Goal: Task Accomplishment & Management: Manage account settings

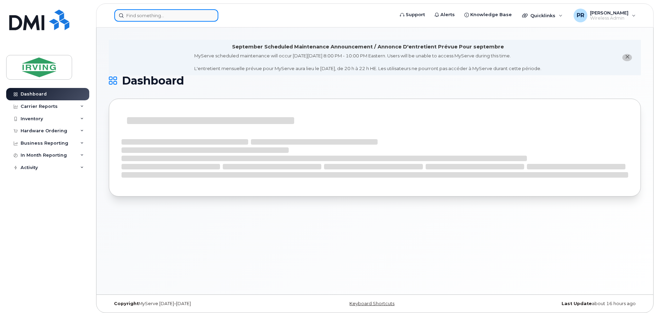
click at [167, 15] on input at bounding box center [166, 15] width 104 height 12
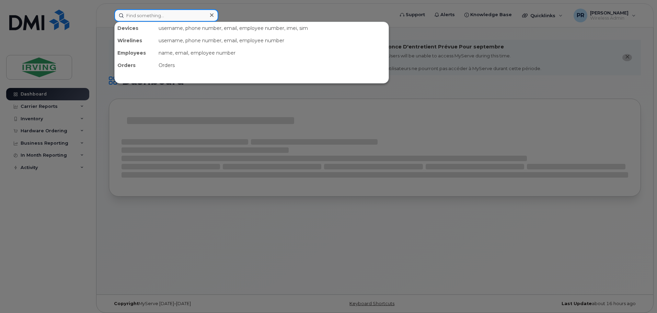
paste input "289) 544-5417"
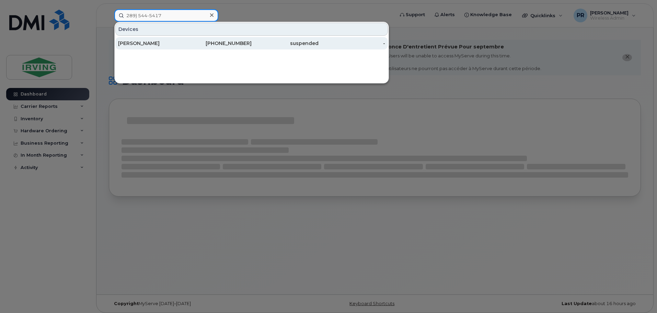
type input "289) 544-5417"
click at [140, 44] on div "[PERSON_NAME]" at bounding box center [151, 43] width 67 height 7
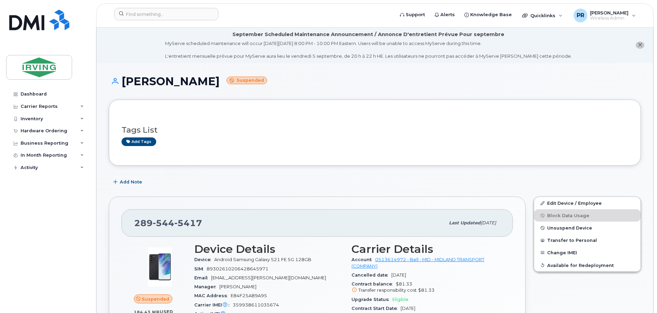
drag, startPoint x: 213, startPoint y: 84, endPoint x: 121, endPoint y: 82, distance: 92.4
click at [121, 82] on h1 "Steven Jaigobin Suspended" at bounding box center [375, 81] width 532 height 12
copy h1 "[PERSON_NAME]"
click at [147, 13] on input at bounding box center [166, 14] width 104 height 12
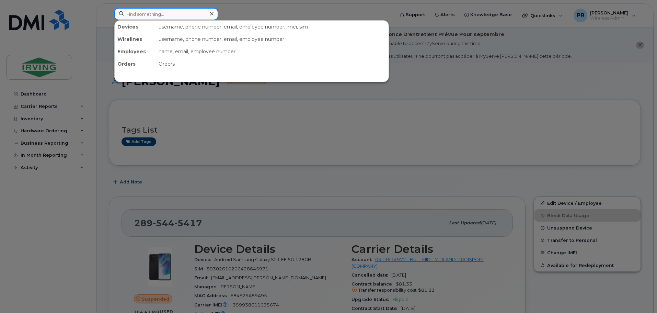
paste input "[PERSON_NAME]"
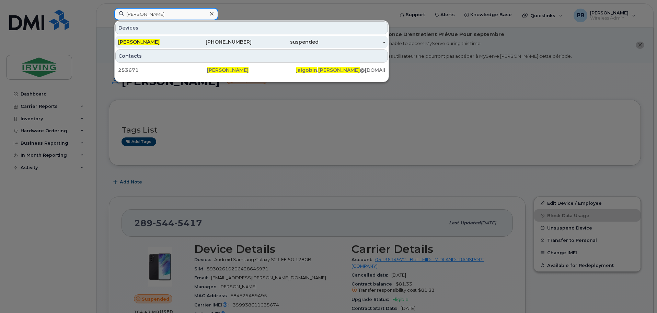
type input "[PERSON_NAME]"
click at [160, 43] on div "[PERSON_NAME]" at bounding box center [151, 41] width 67 height 7
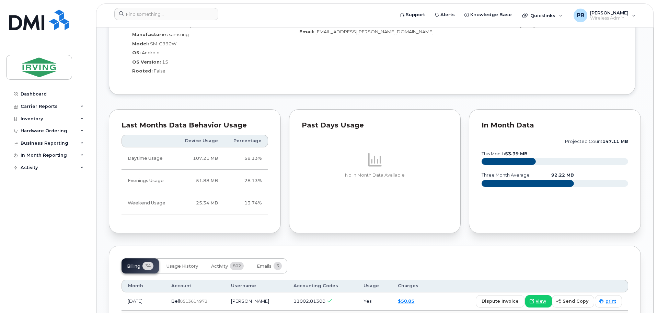
scroll to position [618, 0]
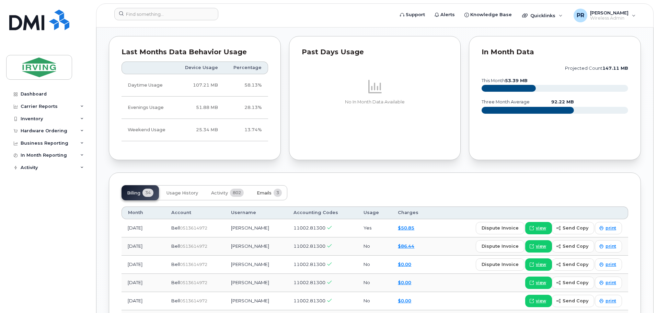
click at [268, 194] on span "Emails" at bounding box center [264, 192] width 15 height 5
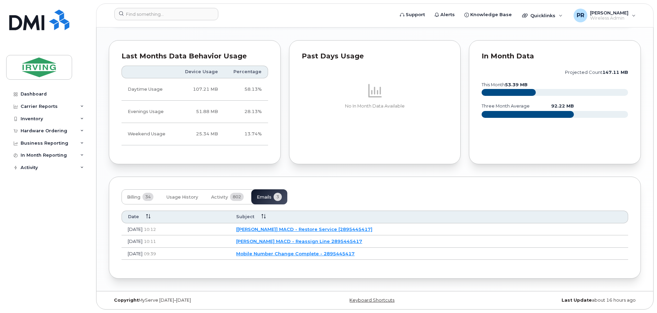
scroll to position [614, 0]
click at [230, 198] on button "Activity 802" at bounding box center [228, 196] width 44 height 15
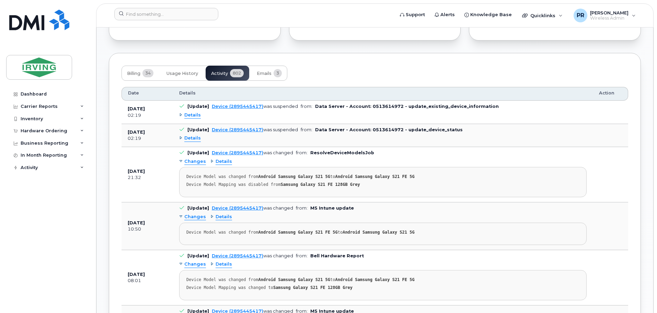
scroll to position [717, 0]
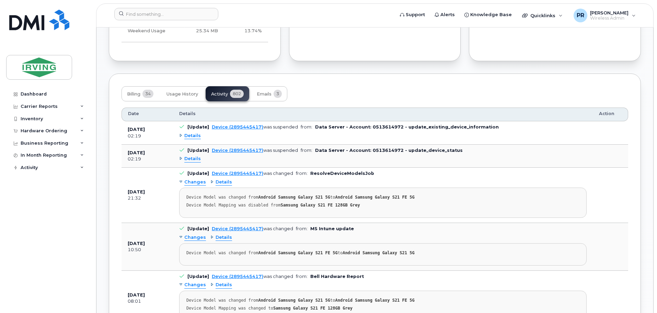
click at [181, 158] on div "Details" at bounding box center [190, 158] width 22 height 7
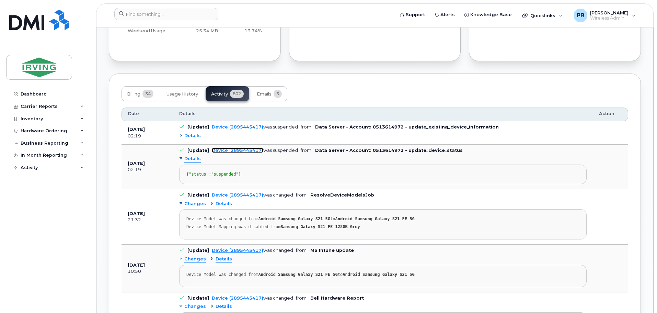
click at [224, 150] on link "Device (2895445417)" at bounding box center [237, 150] width 51 height 5
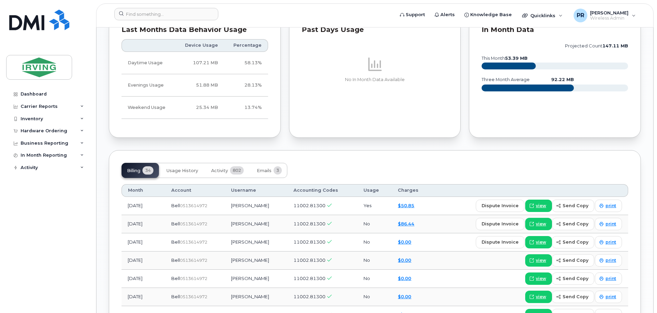
scroll to position [652, 0]
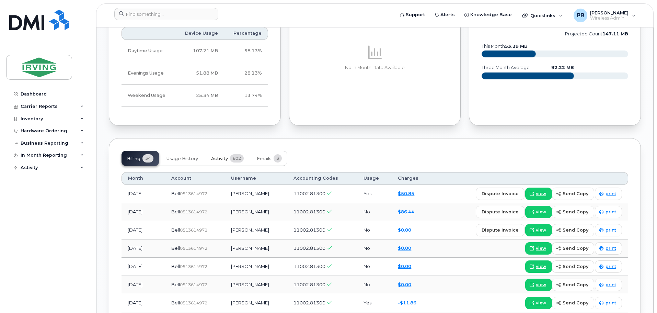
click at [223, 160] on span "Activity" at bounding box center [219, 158] width 17 height 5
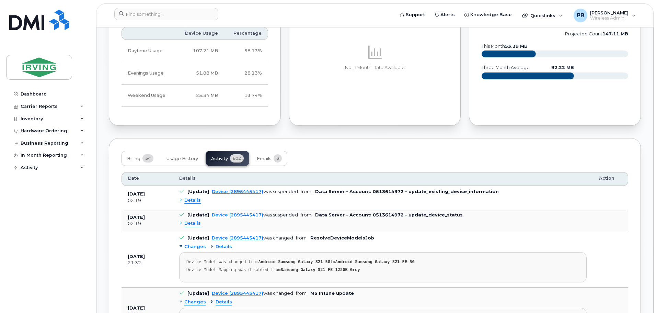
click at [180, 222] on div "Details" at bounding box center [190, 223] width 22 height 7
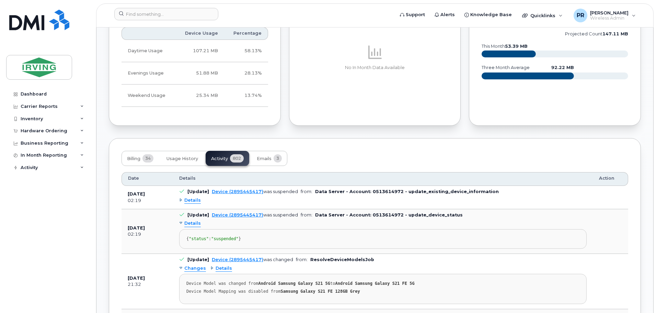
click at [180, 199] on div "Details" at bounding box center [190, 200] width 22 height 7
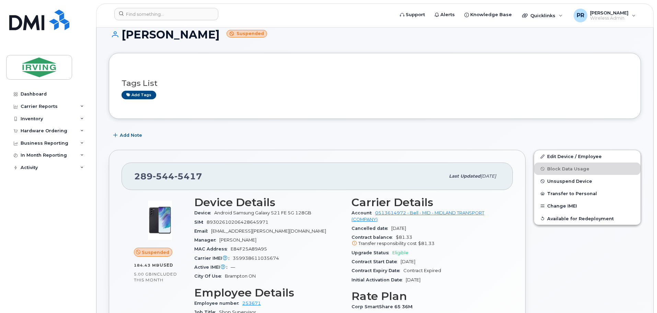
scroll to position [34, 0]
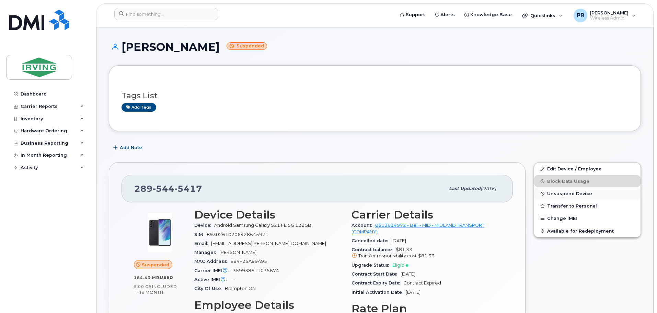
click at [558, 194] on span "Unsuspend Device" at bounding box center [569, 193] width 45 height 5
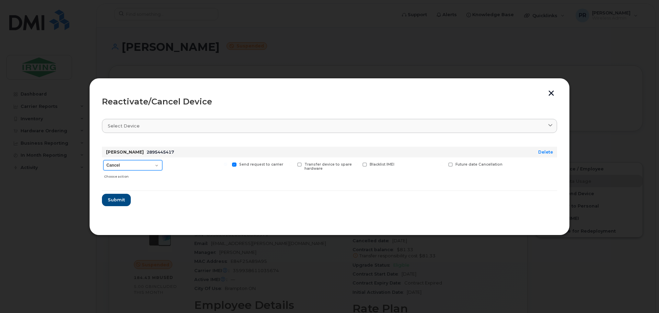
click at [130, 166] on select "Cancel Suspend - Extend Suspension Reactivate" at bounding box center [132, 165] width 59 height 10
select select "[object Object]"
click at [103, 160] on select "Cancel Suspend - Extend Suspension Reactivate" at bounding box center [132, 165] width 59 height 10
click at [118, 200] on span "Submit" at bounding box center [115, 199] width 17 height 7
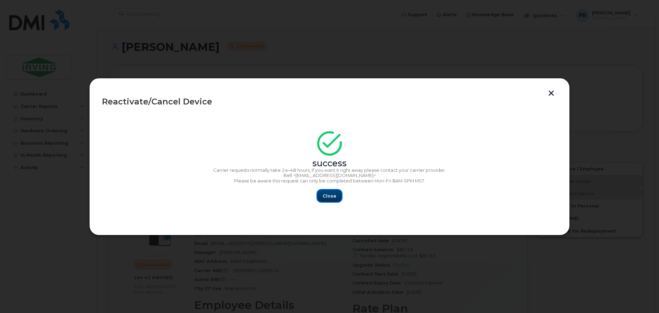
click at [323, 196] on span "Close" at bounding box center [330, 196] width 14 height 7
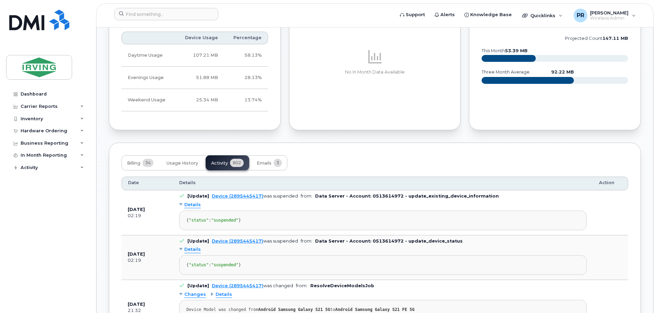
scroll to position [652, 0]
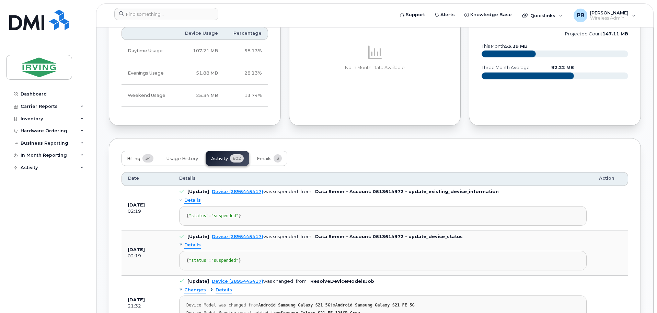
click at [140, 158] on span "Billing" at bounding box center [133, 158] width 13 height 5
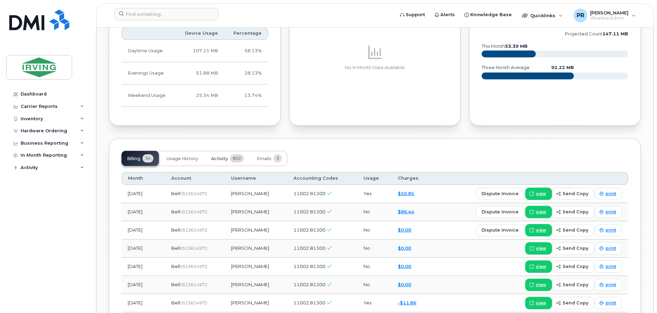
click at [224, 159] on span "Activity" at bounding box center [219, 158] width 17 height 5
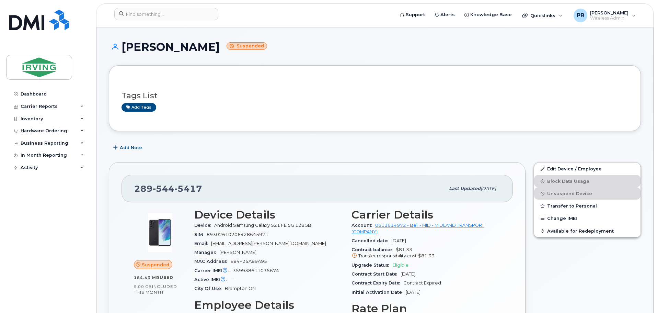
scroll to position [0, 0]
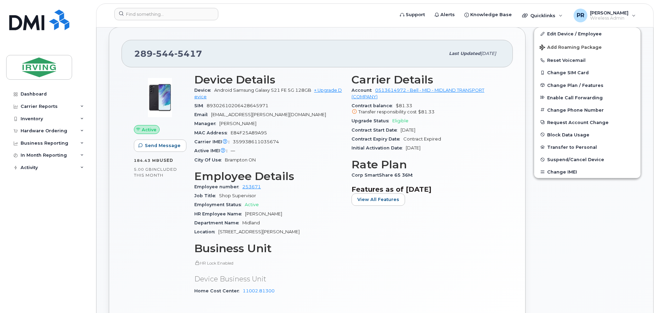
scroll to position [172, 0]
